Goal: Transaction & Acquisition: Book appointment/travel/reservation

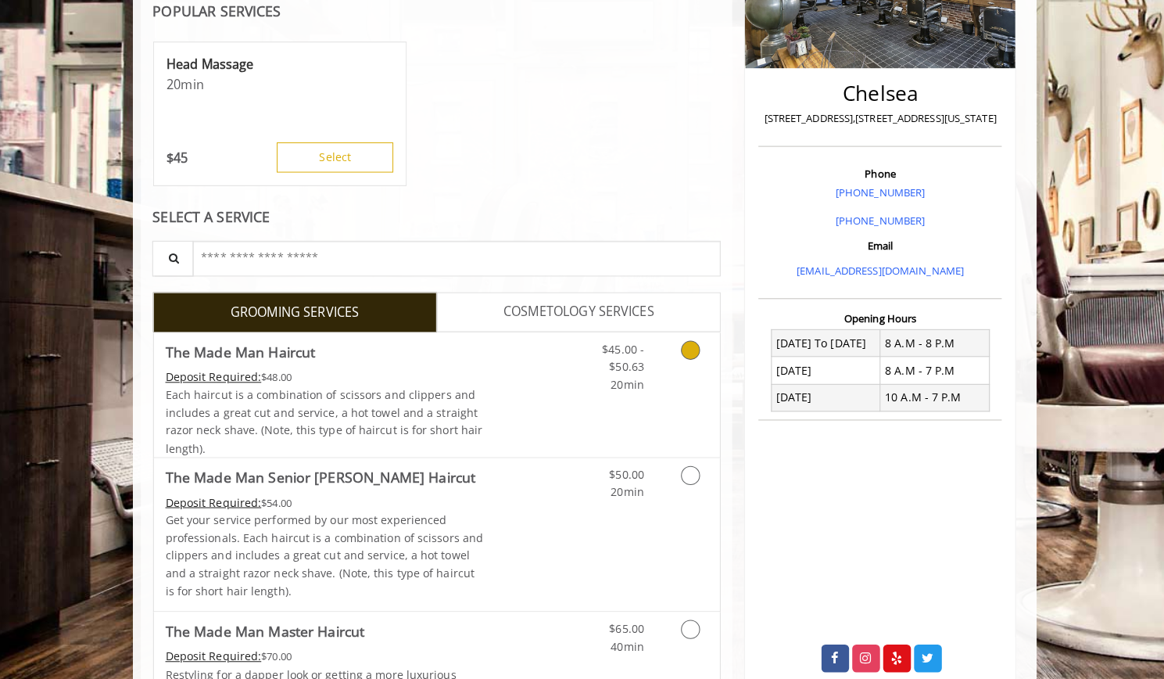
click at [495, 363] on link "Discounted Price" at bounding box center [528, 389] width 93 height 123
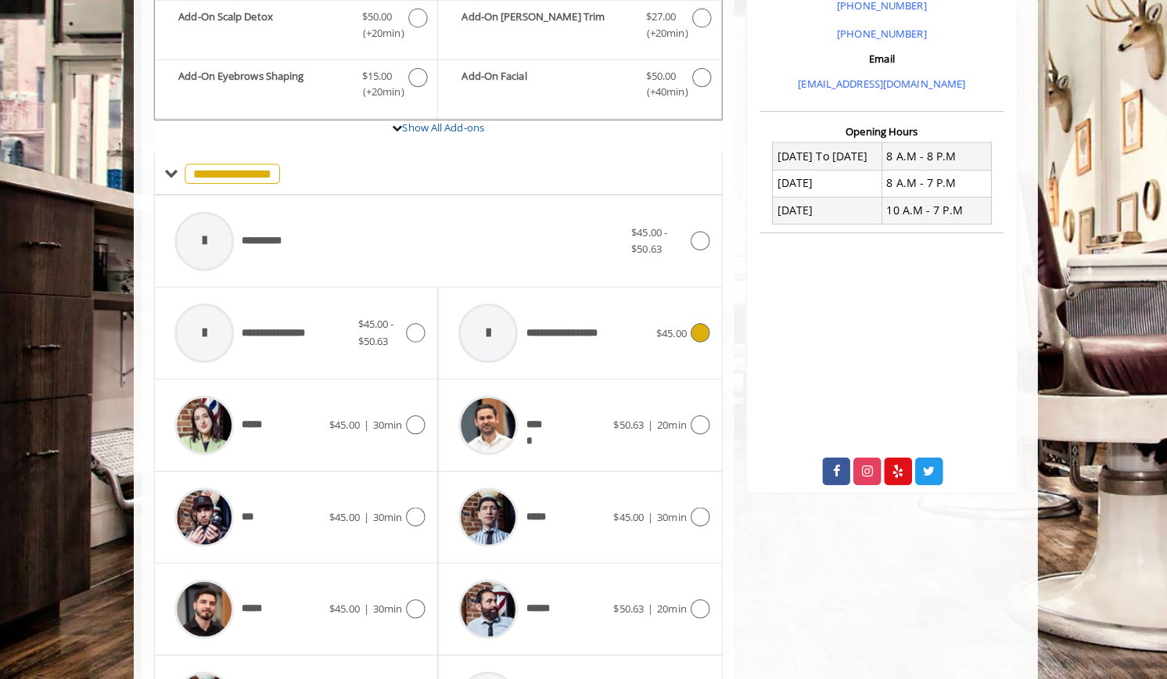
scroll to position [689, 0]
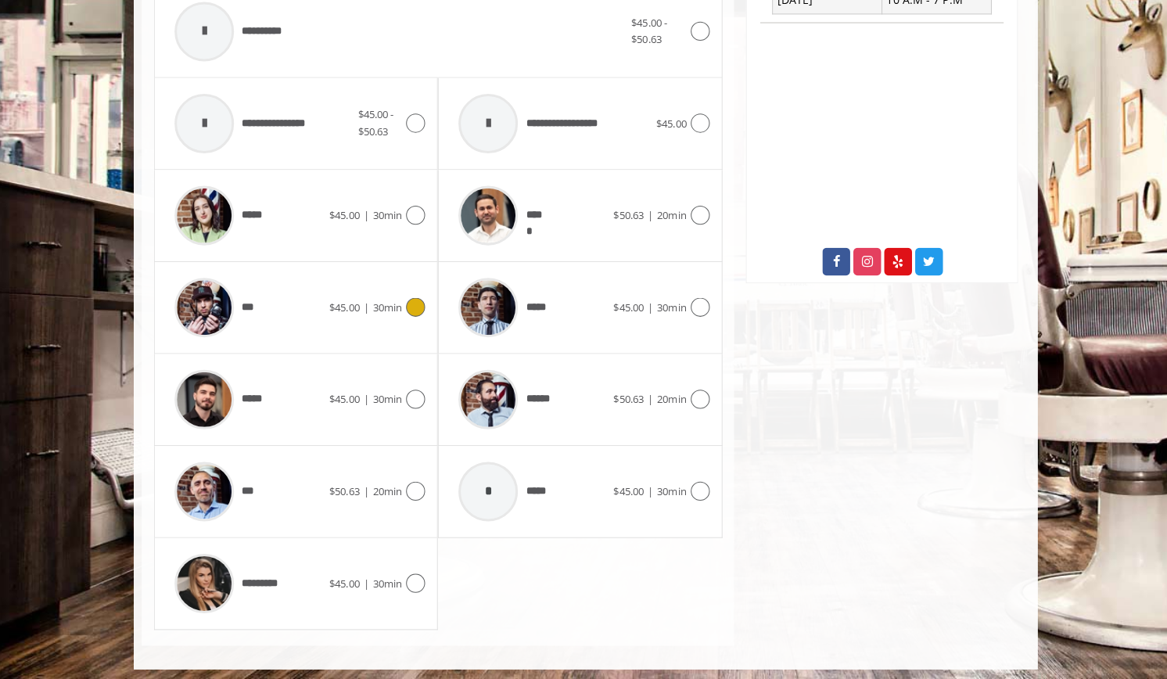
click at [296, 321] on div "***" at bounding box center [250, 312] width 160 height 74
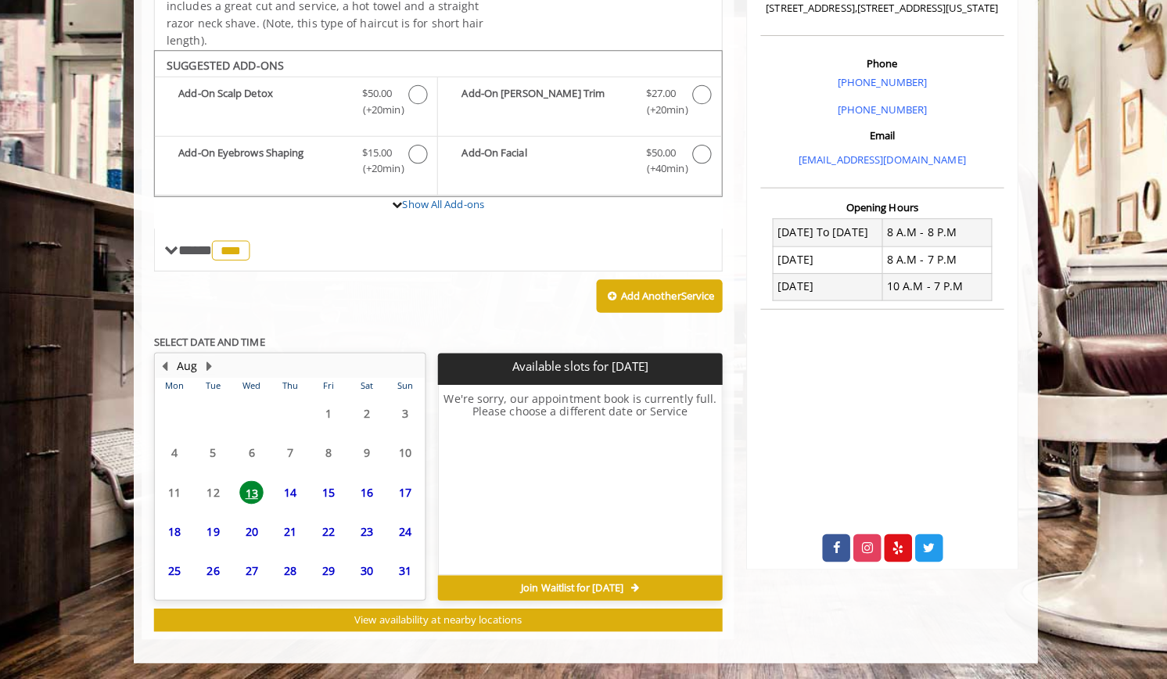
scroll to position [402, 0]
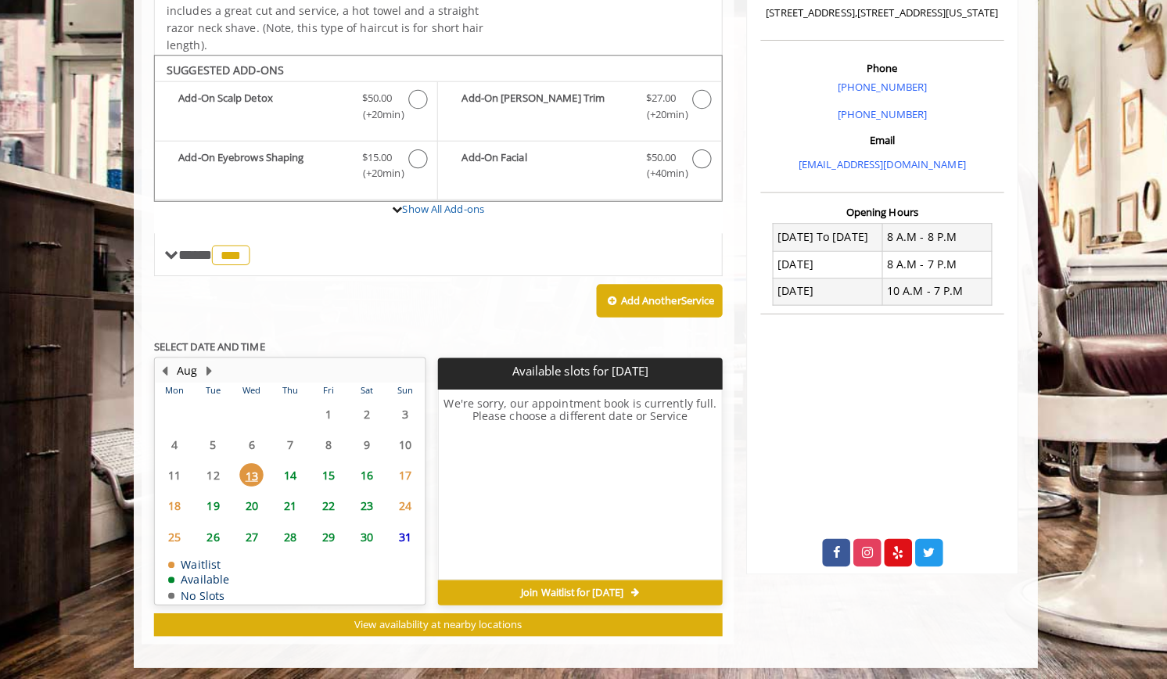
click at [285, 475] on span "14" at bounding box center [291, 477] width 23 height 23
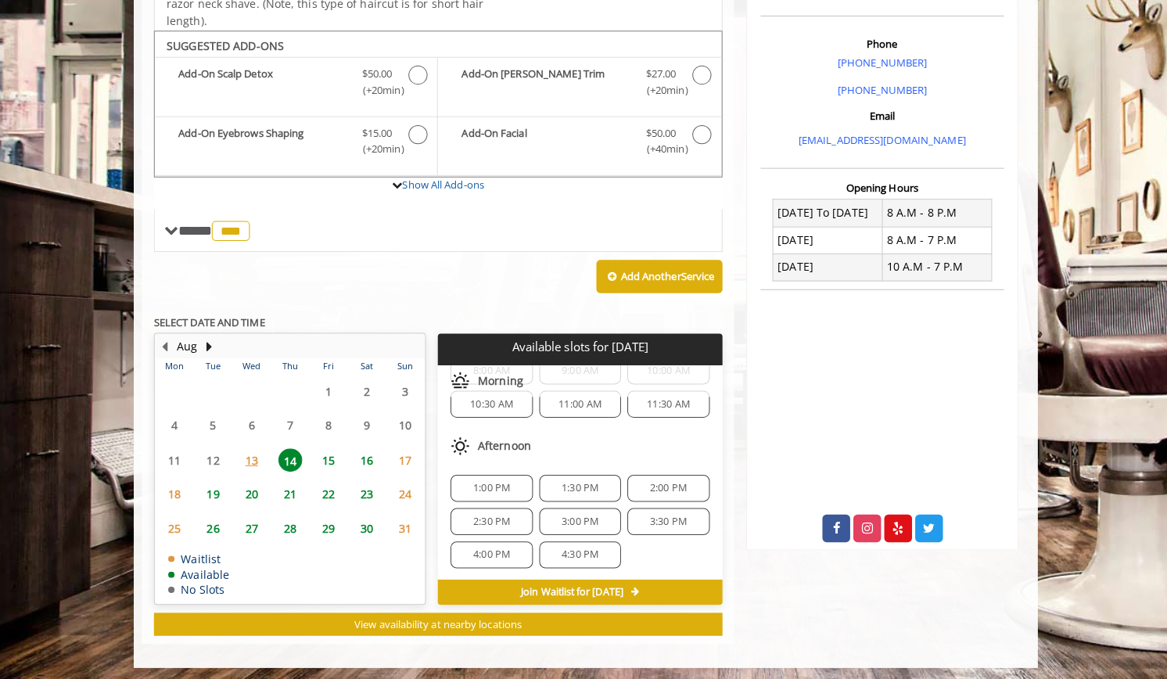
scroll to position [0, 0]
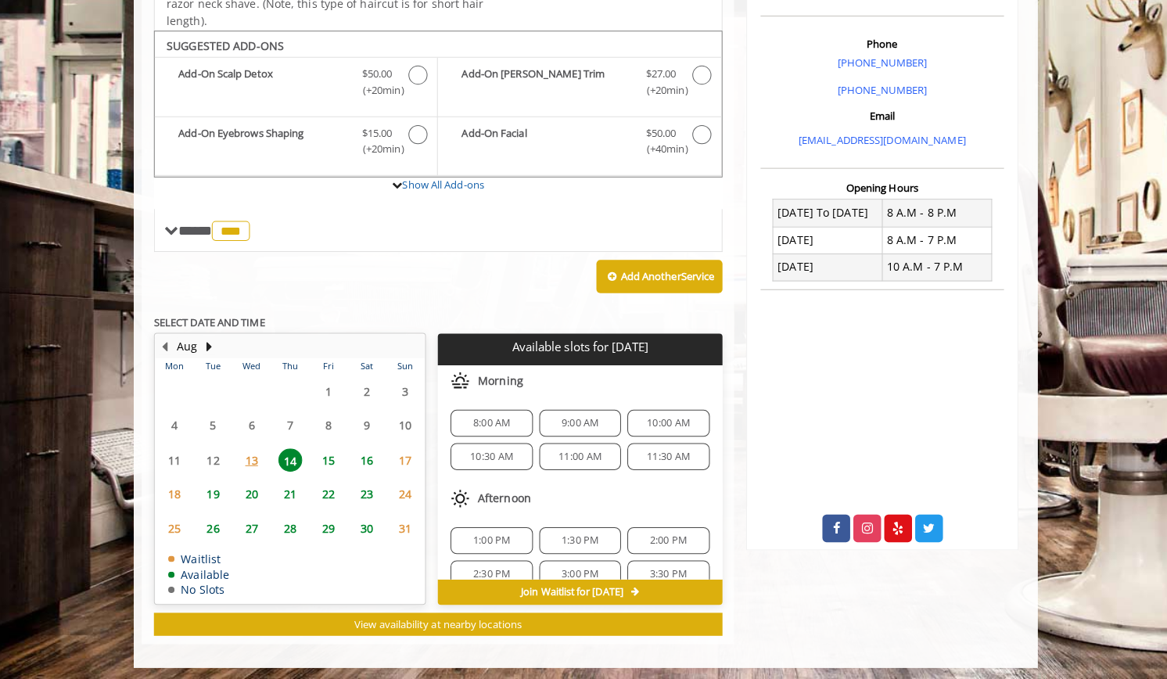
click at [498, 428] on span "8:00 AM" at bounding box center [489, 427] width 37 height 13
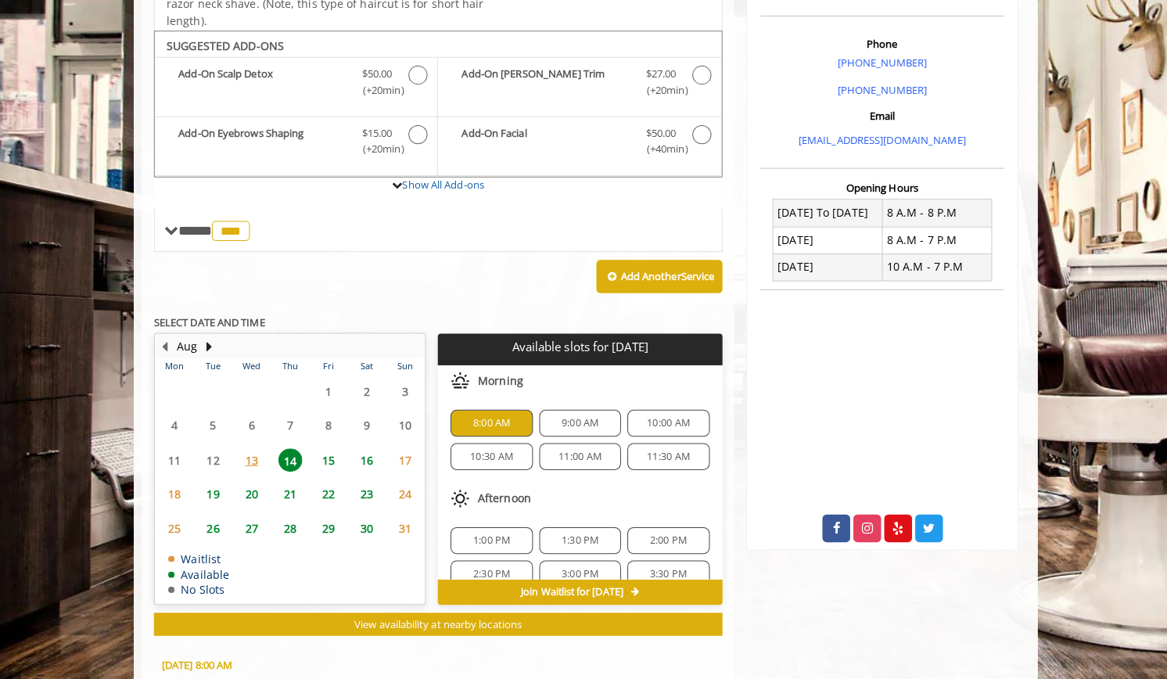
scroll to position [707, 0]
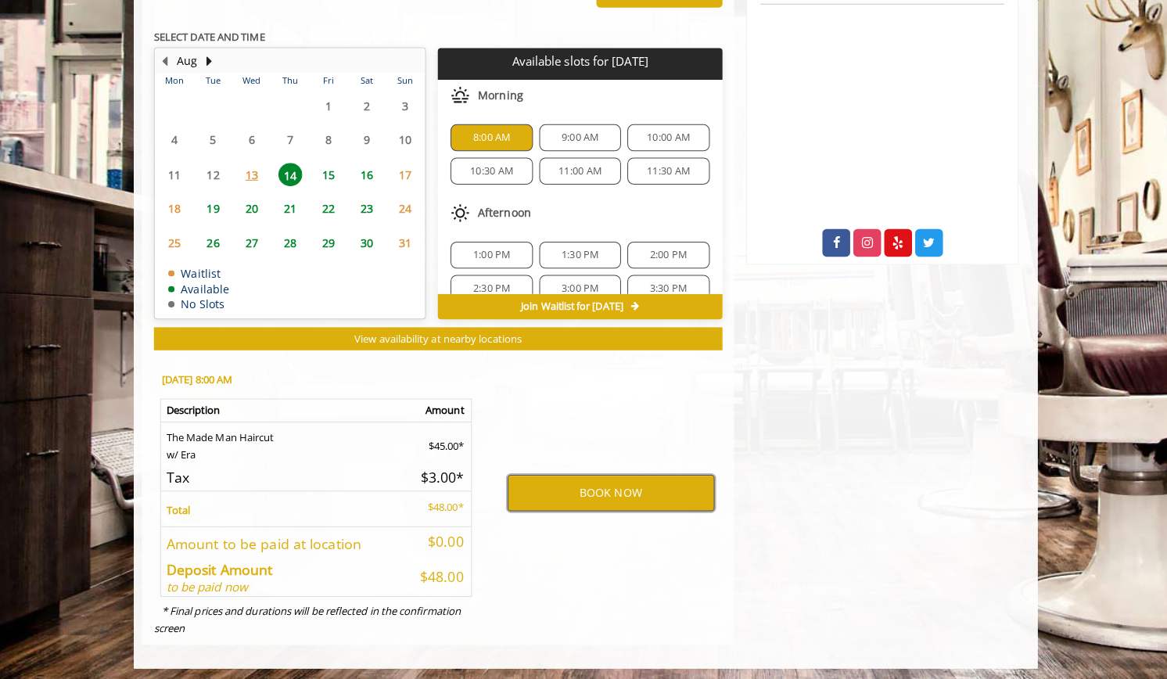
click at [644, 487] on button "BOOK NOW" at bounding box center [608, 496] width 204 height 36
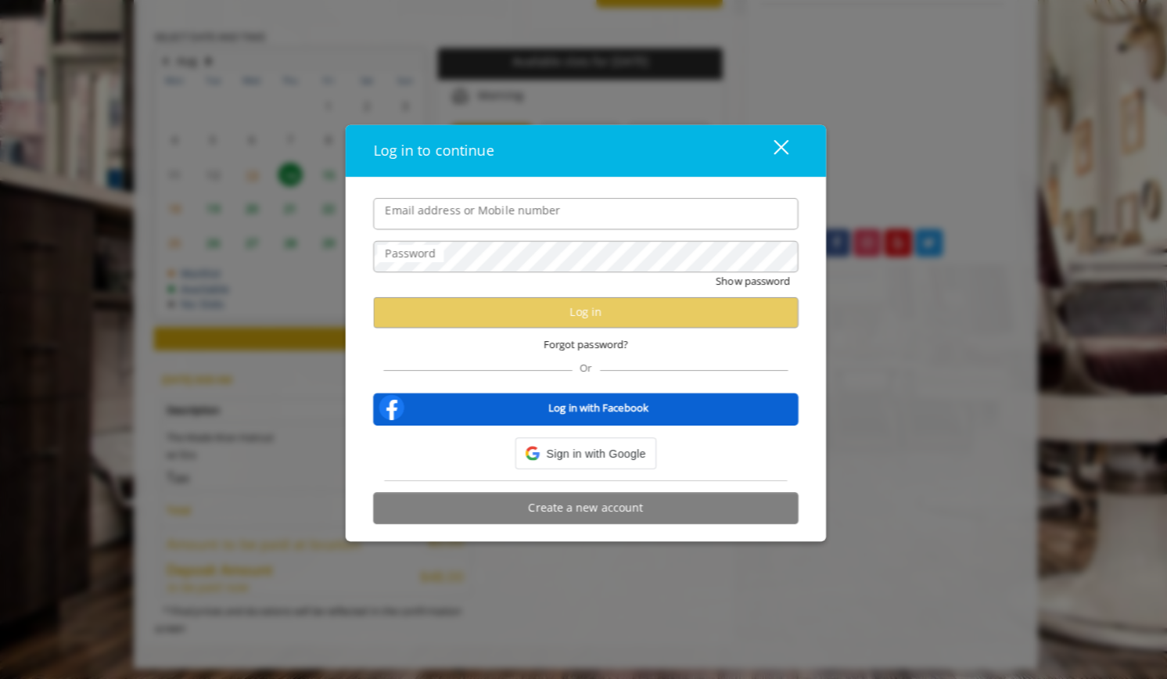
type input "**********"
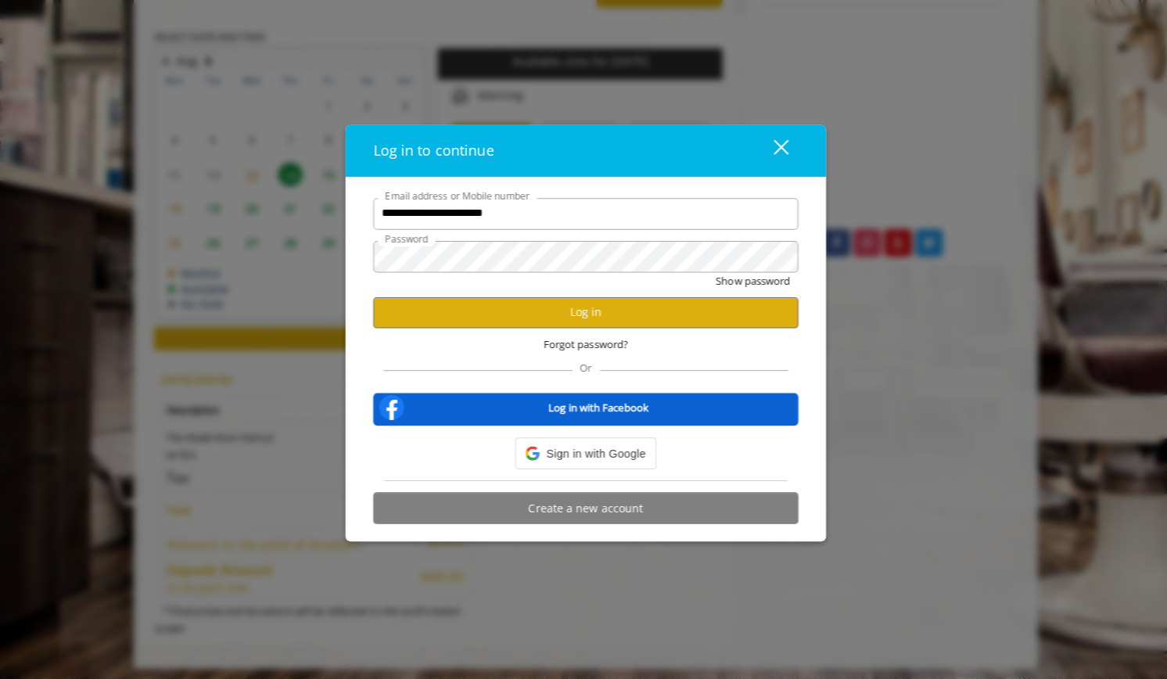
scroll to position [0, 0]
click at [712, 317] on button "Log in" at bounding box center [583, 317] width 419 height 30
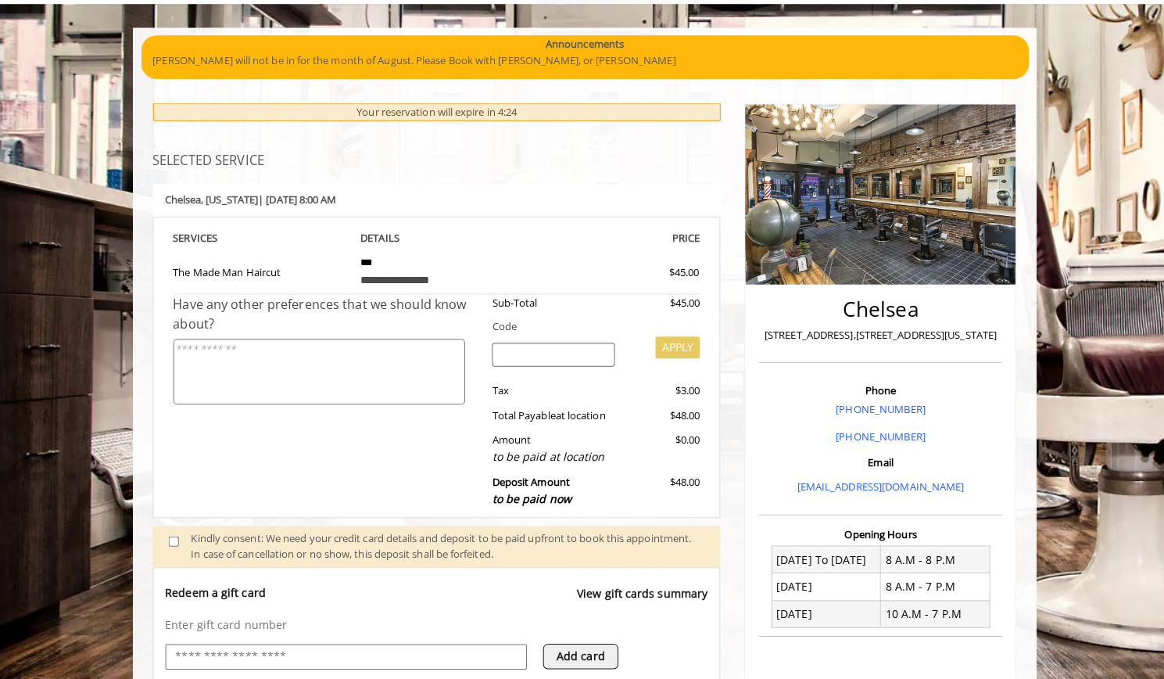
scroll to position [86, 0]
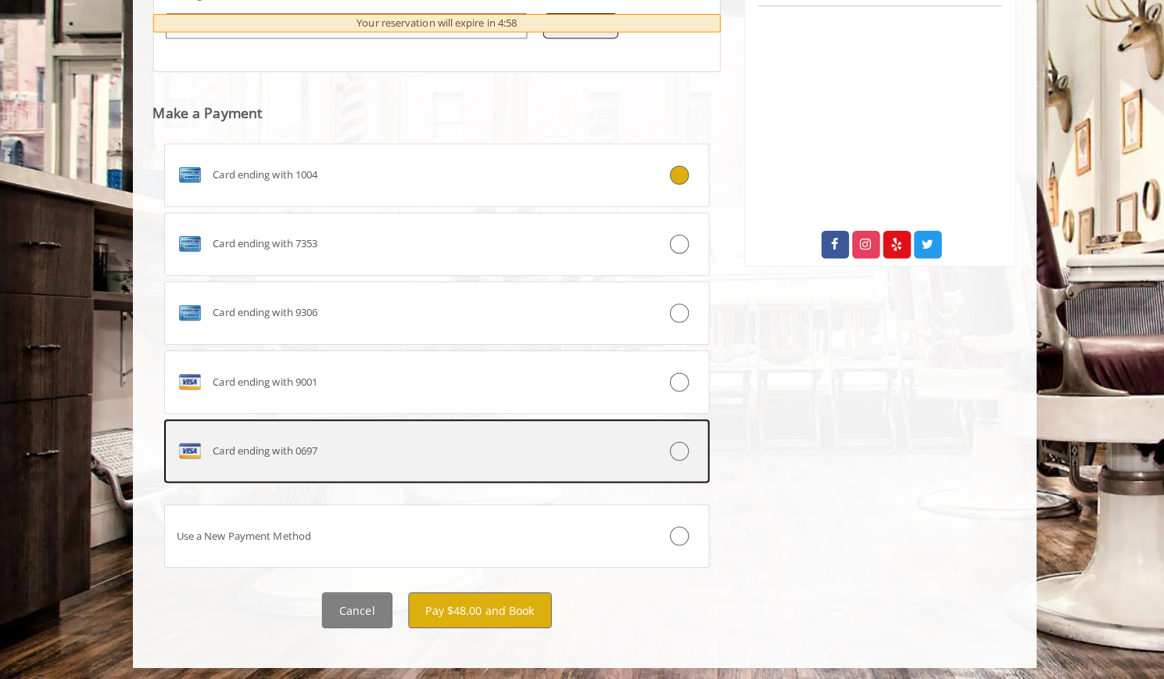
click at [680, 455] on icon at bounding box center [675, 454] width 19 height 19
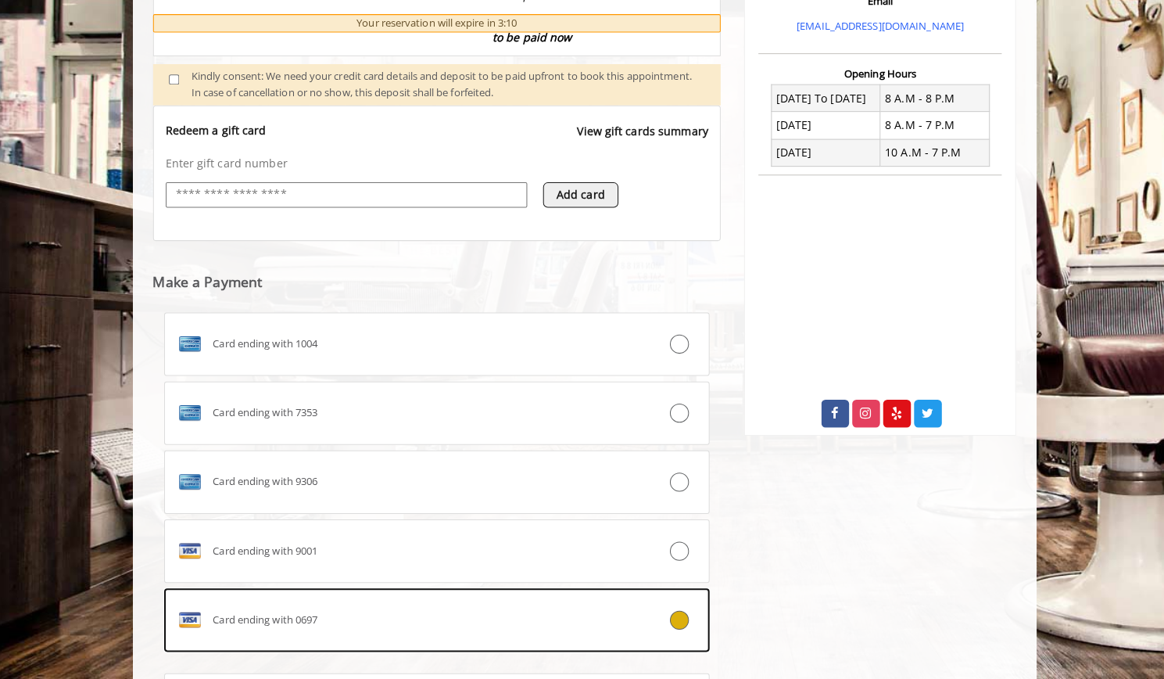
scroll to position [708, 0]
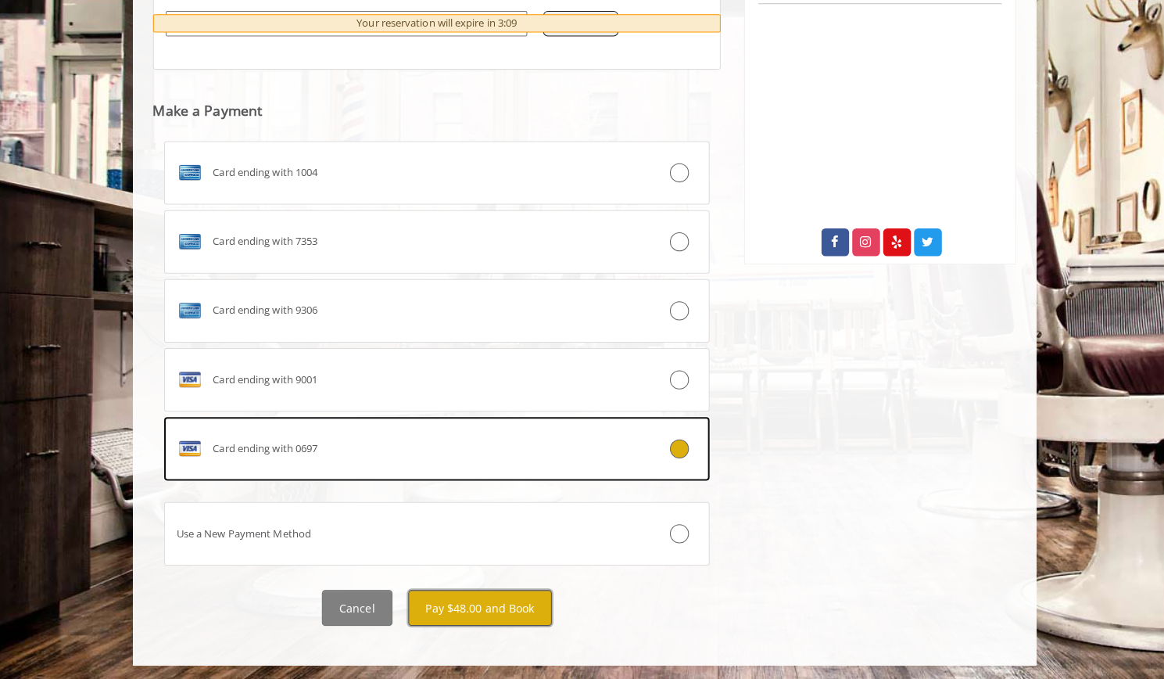
click at [511, 603] on button "Pay $48.00 and Book" at bounding box center [479, 608] width 142 height 35
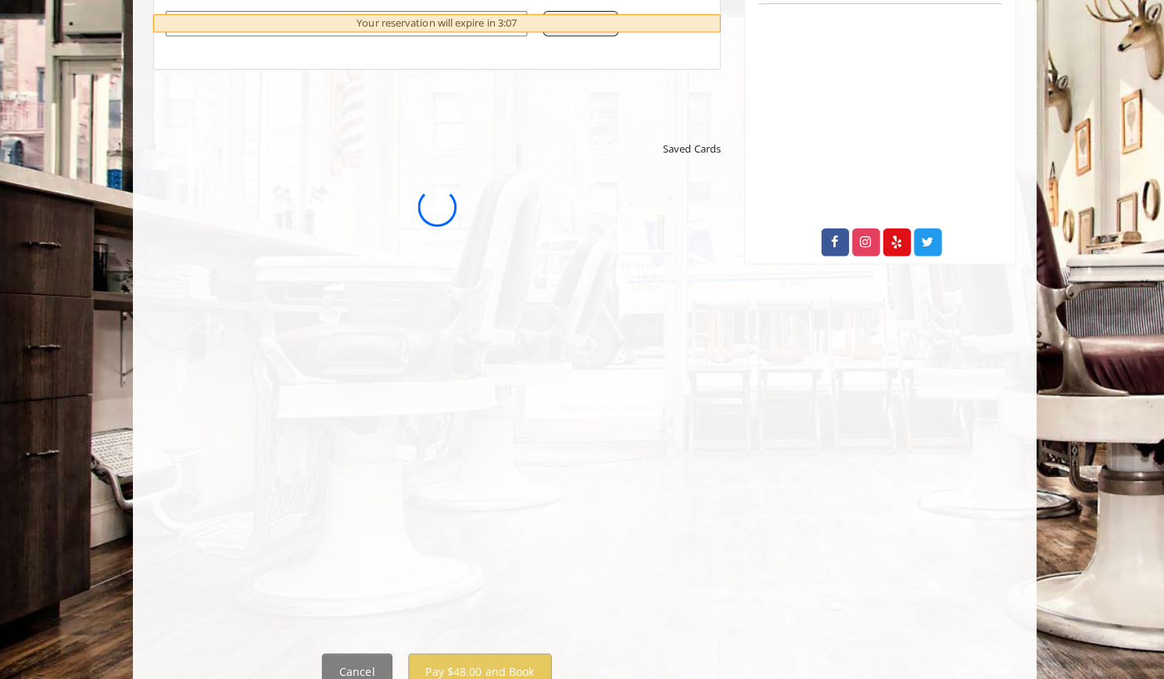
scroll to position [0, 0]
